Goal: Browse casually

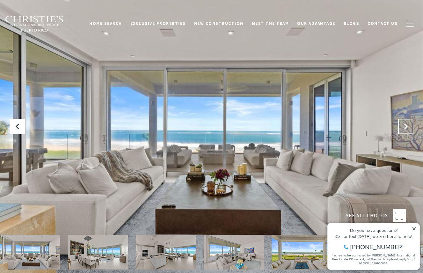
click at [408, 128] on icon "Next Slide" at bounding box center [406, 126] width 6 height 6
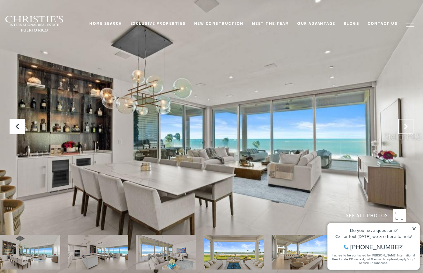
click at [408, 128] on icon "Next Slide" at bounding box center [406, 126] width 6 height 6
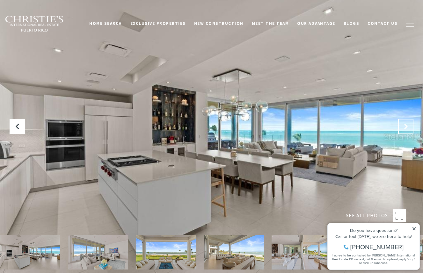
click at [408, 128] on icon "Next Slide" at bounding box center [406, 126] width 6 height 6
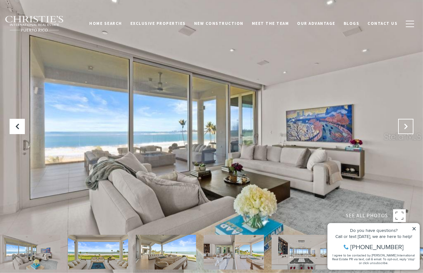
click at [408, 128] on icon "Next Slide" at bounding box center [406, 126] width 6 height 6
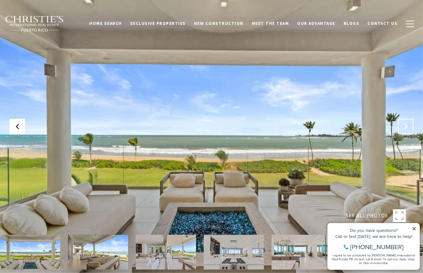
click at [408, 128] on icon "Next Slide" at bounding box center [406, 126] width 6 height 6
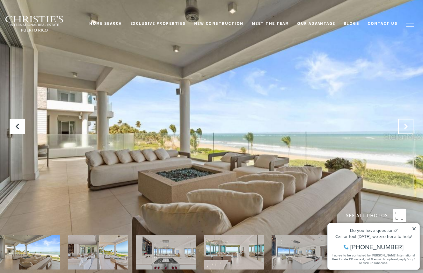
click at [409, 128] on icon "Next Slide" at bounding box center [406, 126] width 6 height 6
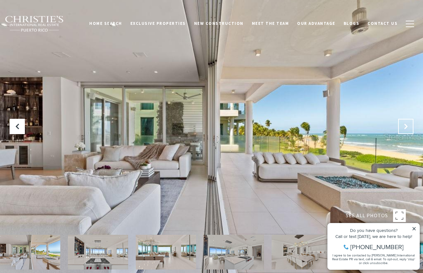
click at [408, 128] on icon "Next Slide" at bounding box center [406, 126] width 6 height 6
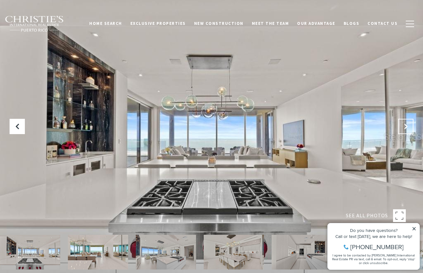
click at [408, 128] on icon "Next Slide" at bounding box center [406, 126] width 6 height 6
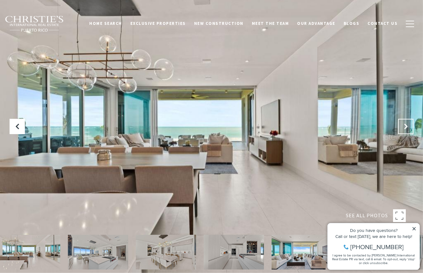
click at [408, 128] on icon "Next Slide" at bounding box center [406, 126] width 6 height 6
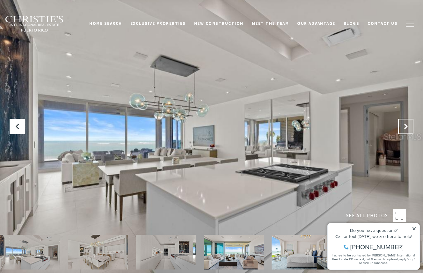
click at [408, 128] on icon "Next Slide" at bounding box center [406, 126] width 6 height 6
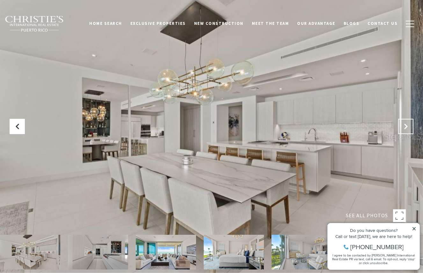
click at [408, 128] on icon "Next Slide" at bounding box center [406, 126] width 6 height 6
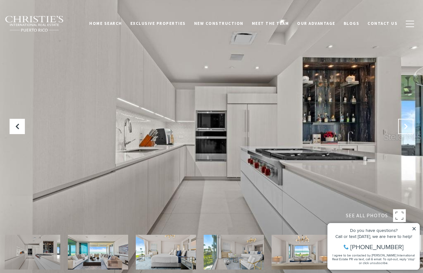
click at [408, 128] on icon "Next Slide" at bounding box center [406, 126] width 6 height 6
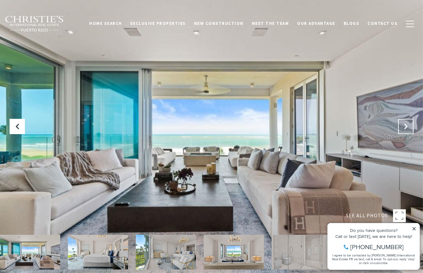
click at [408, 128] on icon "Next Slide" at bounding box center [406, 126] width 6 height 6
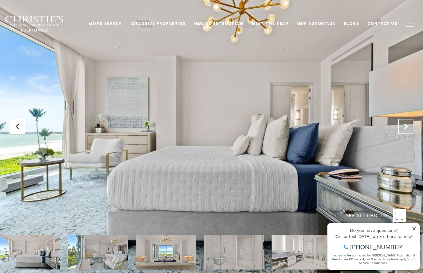
click at [408, 128] on icon "Next Slide" at bounding box center [406, 126] width 6 height 6
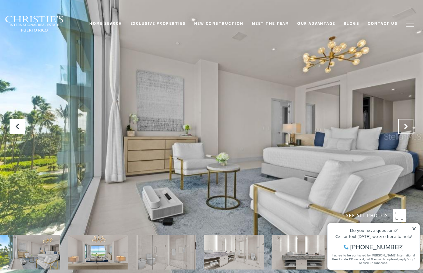
click at [408, 128] on icon "Next Slide" at bounding box center [406, 126] width 6 height 6
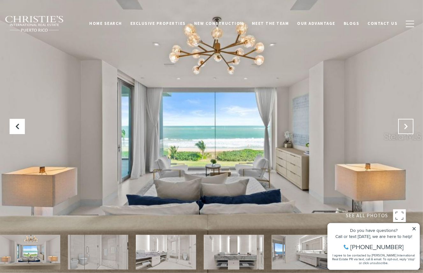
click at [408, 128] on icon "Next Slide" at bounding box center [406, 126] width 6 height 6
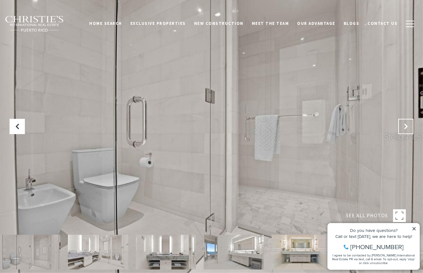
click at [408, 128] on icon "Next Slide" at bounding box center [406, 126] width 6 height 6
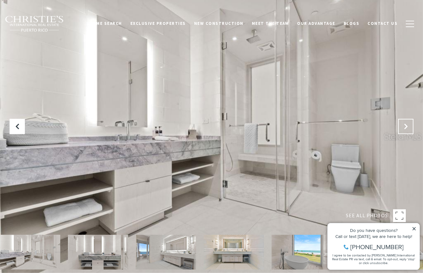
click at [408, 128] on icon "Next Slide" at bounding box center [406, 126] width 6 height 6
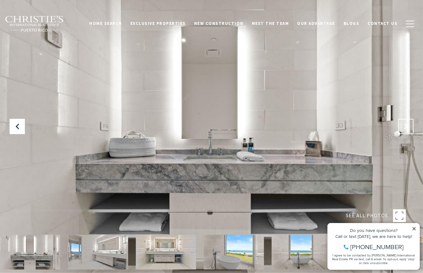
click at [408, 128] on icon "Next Slide" at bounding box center [406, 126] width 6 height 6
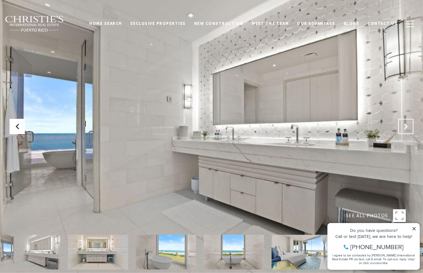
click at [408, 128] on icon "Next Slide" at bounding box center [406, 126] width 6 height 6
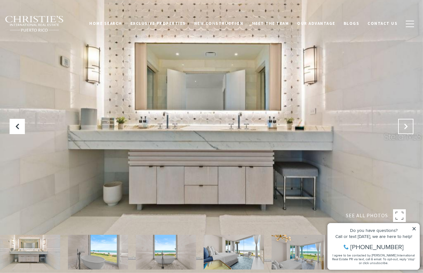
click at [408, 128] on icon "Next Slide" at bounding box center [406, 126] width 6 height 6
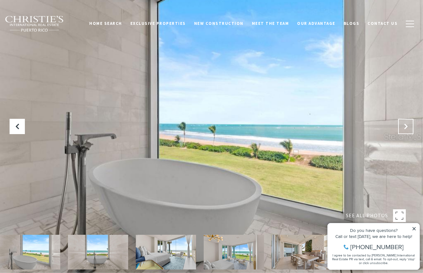
click at [408, 128] on icon "Next Slide" at bounding box center [406, 126] width 6 height 6
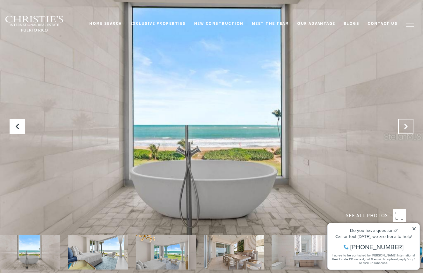
click at [408, 128] on icon "Next Slide" at bounding box center [406, 126] width 6 height 6
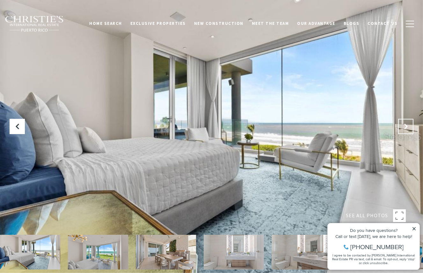
click at [408, 128] on icon "Next Slide" at bounding box center [406, 126] width 6 height 6
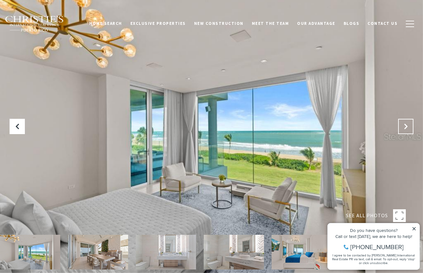
click at [408, 128] on icon "Next Slide" at bounding box center [406, 126] width 6 height 6
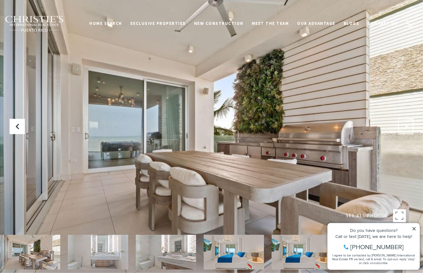
click at [408, 128] on icon "Next Slide" at bounding box center [406, 126] width 6 height 6
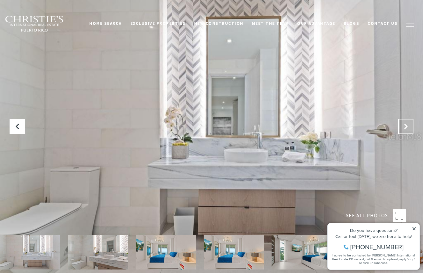
click at [408, 128] on icon "Next Slide" at bounding box center [406, 126] width 6 height 6
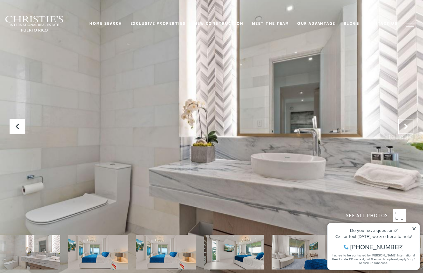
click at [408, 128] on icon "Next Slide" at bounding box center [406, 126] width 6 height 6
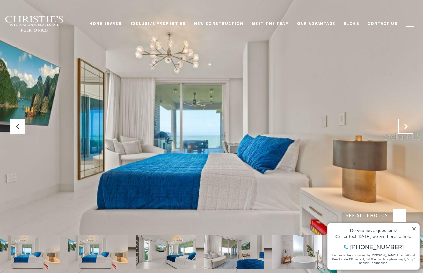
click at [408, 128] on icon "Next Slide" at bounding box center [406, 126] width 6 height 6
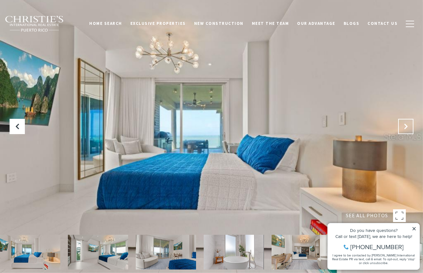
click at [408, 128] on icon "Next Slide" at bounding box center [406, 126] width 6 height 6
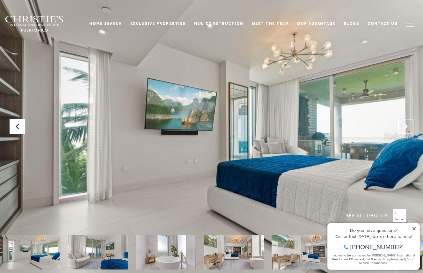
click at [408, 128] on icon "Next Slide" at bounding box center [406, 126] width 6 height 6
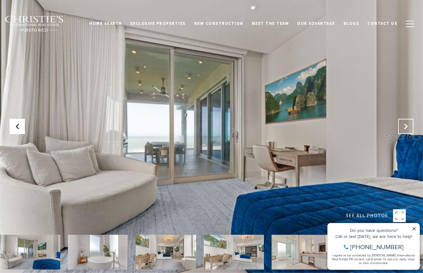
click at [408, 128] on icon "Next Slide" at bounding box center [406, 126] width 6 height 6
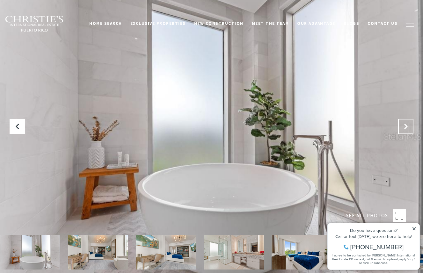
click at [408, 128] on icon "Next Slide" at bounding box center [406, 126] width 6 height 6
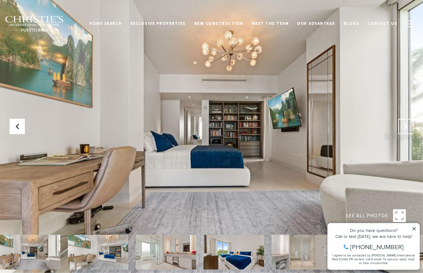
click at [408, 128] on icon "Next Slide" at bounding box center [406, 126] width 6 height 6
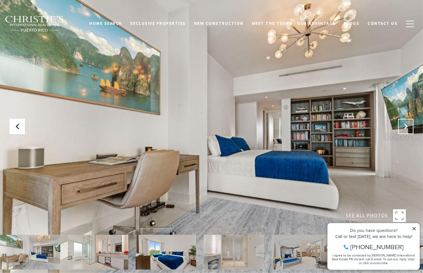
click at [408, 128] on icon "Next Slide" at bounding box center [406, 126] width 6 height 6
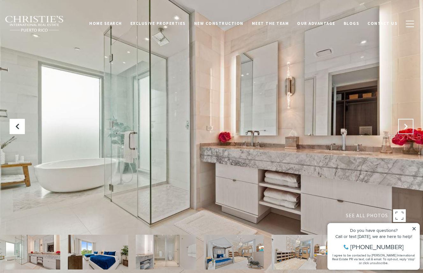
click at [408, 128] on icon "Next Slide" at bounding box center [406, 126] width 6 height 6
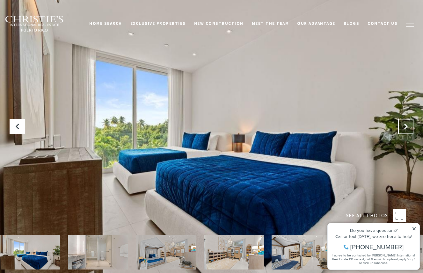
click at [408, 128] on icon "Next Slide" at bounding box center [406, 126] width 6 height 6
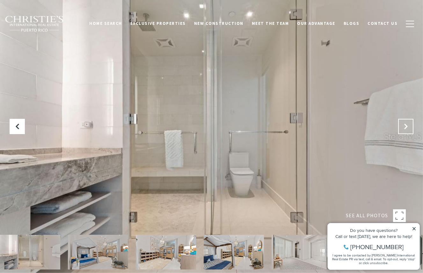
click at [408, 128] on icon "Next Slide" at bounding box center [406, 126] width 6 height 6
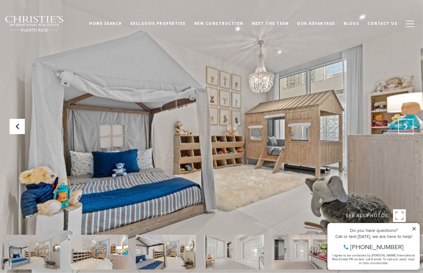
click at [409, 128] on icon "Next Slide" at bounding box center [406, 126] width 6 height 6
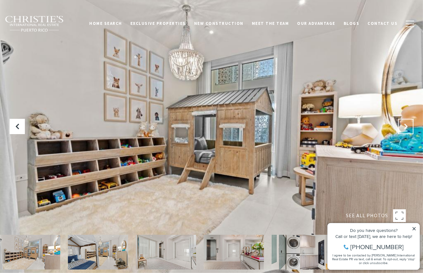
click at [409, 128] on icon "Next Slide" at bounding box center [406, 126] width 6 height 6
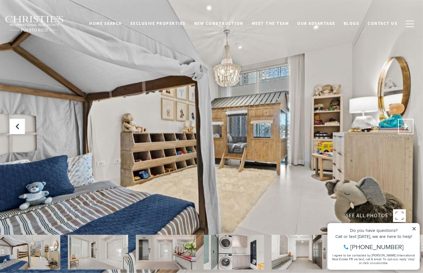
click at [409, 128] on icon "Next Slide" at bounding box center [406, 126] width 6 height 6
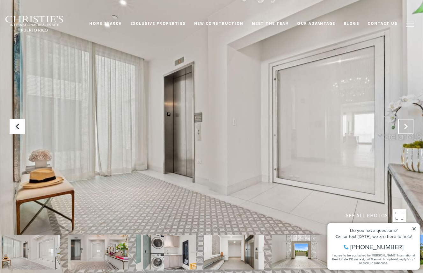
click at [409, 128] on icon "Next Slide" at bounding box center [406, 126] width 6 height 6
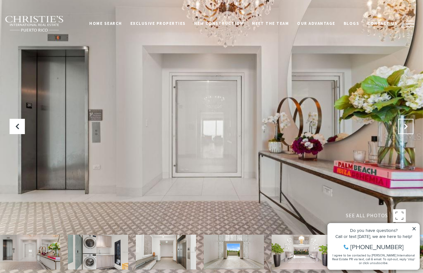
click at [409, 128] on icon "Next Slide" at bounding box center [406, 126] width 6 height 6
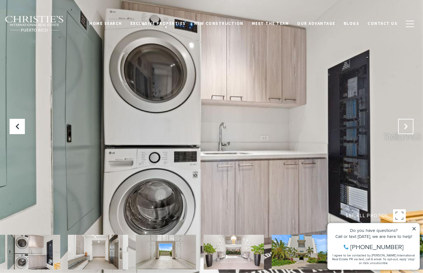
click at [409, 128] on icon "Next Slide" at bounding box center [406, 126] width 6 height 6
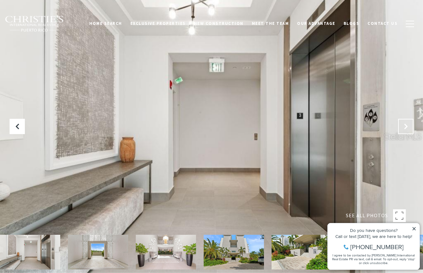
click at [409, 128] on icon "Next Slide" at bounding box center [406, 126] width 6 height 6
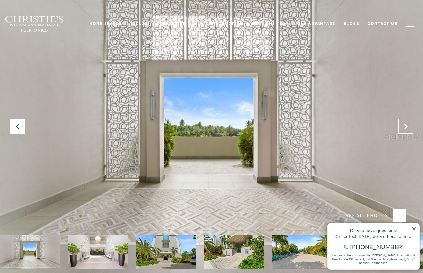
click at [409, 128] on icon "Next Slide" at bounding box center [406, 126] width 6 height 6
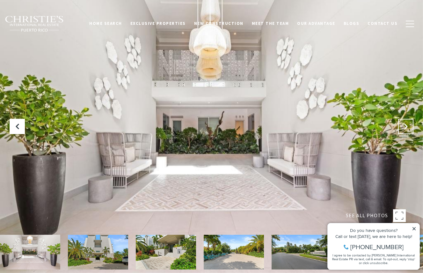
click at [409, 128] on icon "Next Slide" at bounding box center [406, 126] width 6 height 6
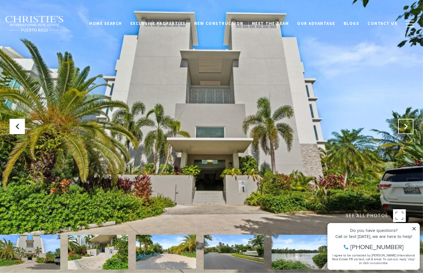
click at [409, 128] on icon "Next Slide" at bounding box center [406, 126] width 6 height 6
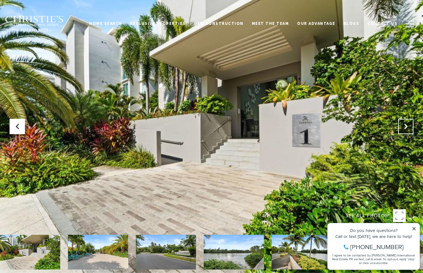
click at [409, 128] on icon "Next Slide" at bounding box center [406, 126] width 6 height 6
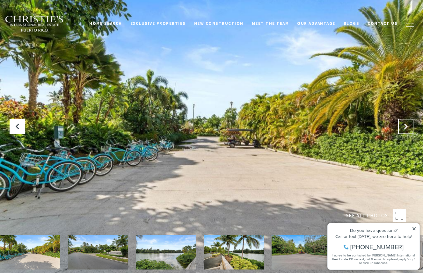
click at [409, 128] on icon "Next Slide" at bounding box center [406, 126] width 6 height 6
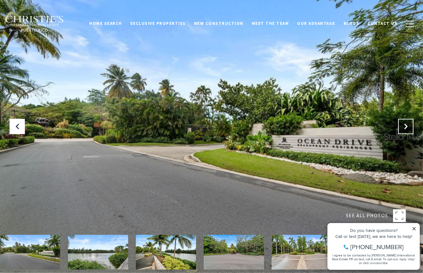
click at [409, 128] on icon "Next Slide" at bounding box center [406, 126] width 6 height 6
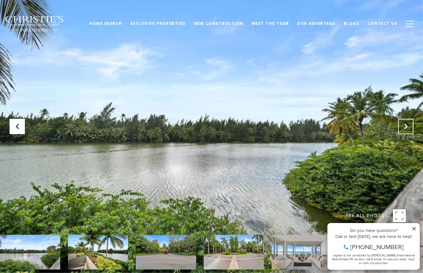
click at [409, 128] on icon "Next Slide" at bounding box center [406, 126] width 6 height 6
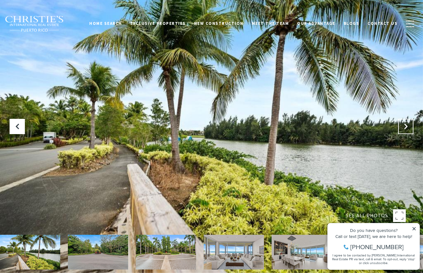
click at [409, 128] on icon "Next Slide" at bounding box center [406, 126] width 6 height 6
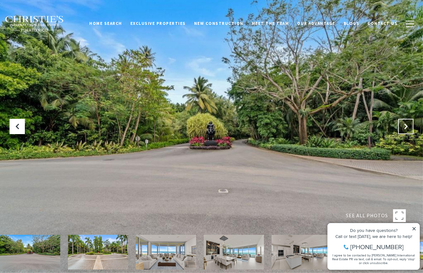
click at [409, 128] on icon "Next Slide" at bounding box center [406, 126] width 6 height 6
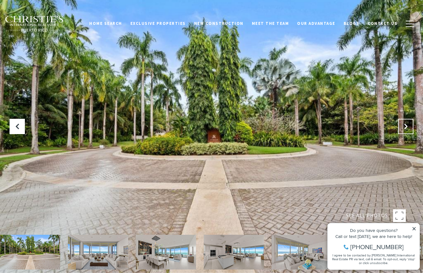
click at [409, 128] on icon "Next Slide" at bounding box center [406, 126] width 6 height 6
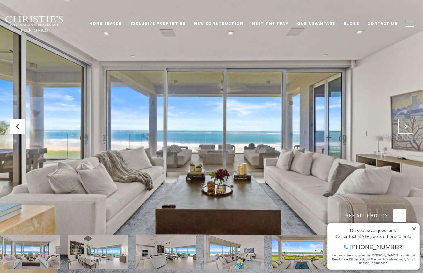
click at [409, 128] on icon "Next Slide" at bounding box center [406, 126] width 6 height 6
